Goal: Understand process/instructions

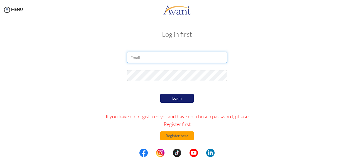
click at [168, 58] on input "email" at bounding box center [177, 57] width 100 height 11
type input "ebenabakah32@gmail.com"
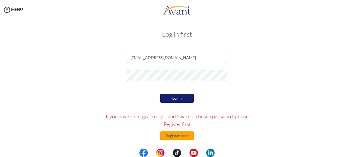
click at [173, 96] on button "Login" at bounding box center [176, 98] width 33 height 9
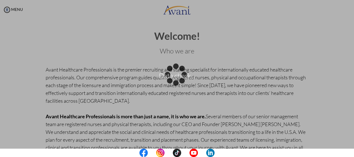
click at [181, 75] on div "Data check..." at bounding box center [177, 79] width 8 height 8
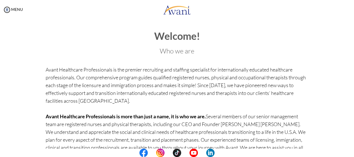
scroll to position [68, 0]
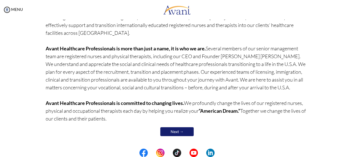
click at [176, 131] on link "Next →" at bounding box center [176, 131] width 33 height 9
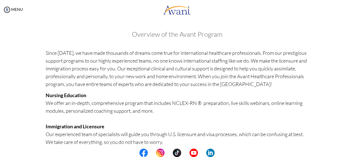
scroll to position [156, 0]
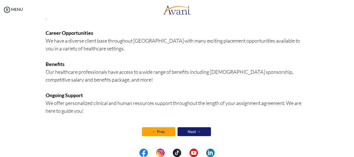
click at [192, 131] on link "Next →" at bounding box center [194, 131] width 33 height 9
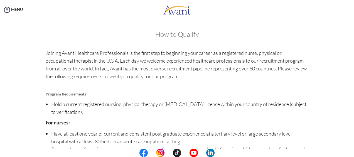
scroll to position [85, 0]
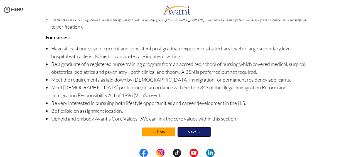
click at [192, 131] on link "Next →" at bounding box center [194, 131] width 33 height 9
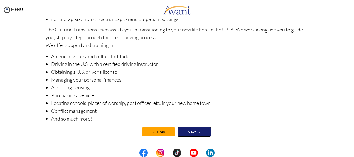
click at [192, 131] on link "Next →" at bounding box center [194, 131] width 33 height 9
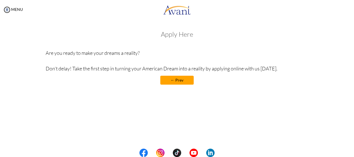
click at [168, 79] on link "← Prev" at bounding box center [176, 80] width 33 height 9
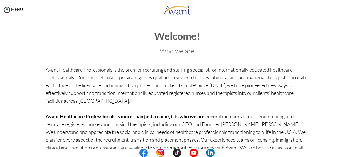
scroll to position [68, 0]
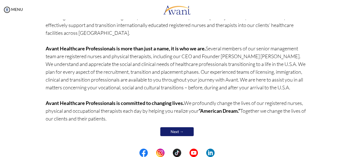
click at [175, 133] on link "Next →" at bounding box center [176, 131] width 33 height 9
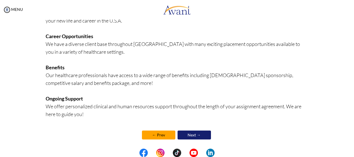
scroll to position [156, 0]
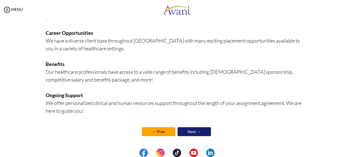
click at [193, 132] on link "Next →" at bounding box center [194, 131] width 33 height 9
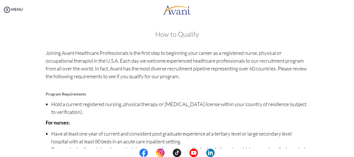
scroll to position [85, 0]
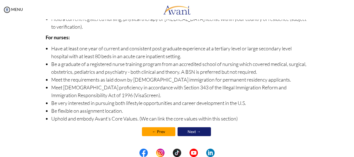
click at [193, 133] on link "Next →" at bounding box center [194, 131] width 33 height 9
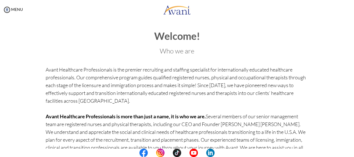
scroll to position [68, 0]
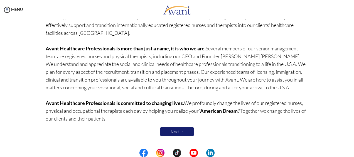
click at [174, 131] on link "Next →" at bounding box center [176, 131] width 33 height 9
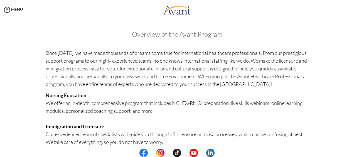
scroll to position [156, 0]
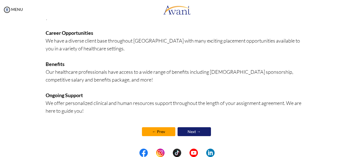
click at [190, 132] on link "Next →" at bounding box center [194, 131] width 33 height 9
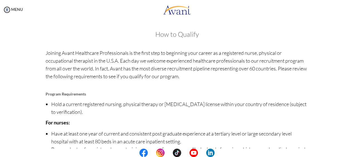
scroll to position [85, 0]
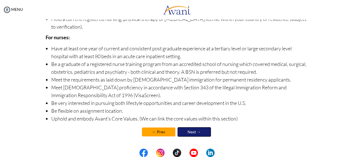
click at [190, 132] on link "Next →" at bounding box center [194, 131] width 33 height 9
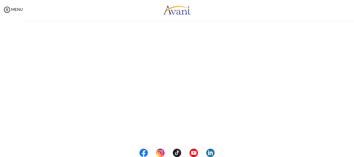
scroll to position [0, 0]
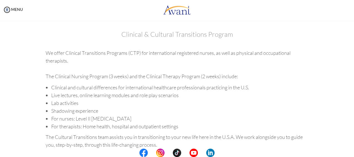
click at [190, 132] on div "Clinical & Cultural Transitions Program We offer Clinical Transitions Programs …" at bounding box center [177, 141] width 263 height 220
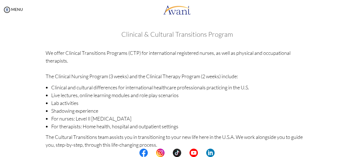
scroll to position [107, 0]
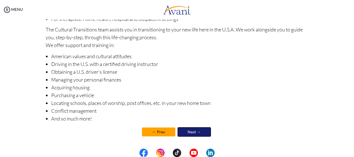
click at [190, 132] on link "Next →" at bounding box center [194, 131] width 33 height 9
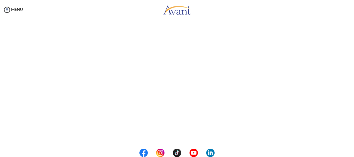
scroll to position [108, 0]
